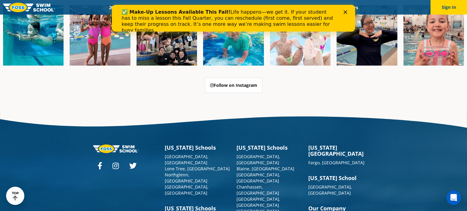
scroll to position [1546, 0]
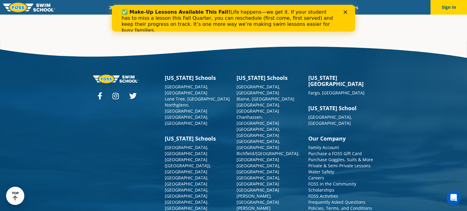
click at [346, 13] on icon "Close" at bounding box center [346, 12] width 4 height 4
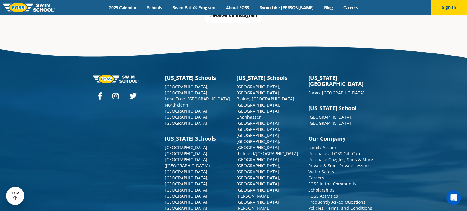
click at [349, 181] on link "FOSS in the Community" at bounding box center [332, 184] width 48 height 6
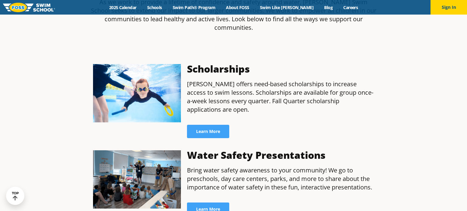
scroll to position [197, 0]
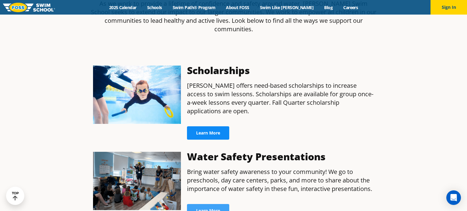
click at [206, 131] on span "Learn More" at bounding box center [208, 133] width 24 height 4
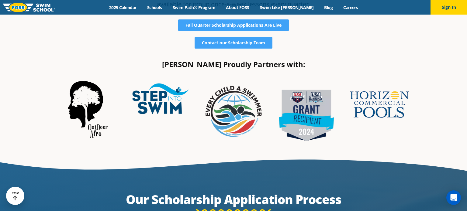
scroll to position [164, 0]
